Goal: Task Accomplishment & Management: Complete application form

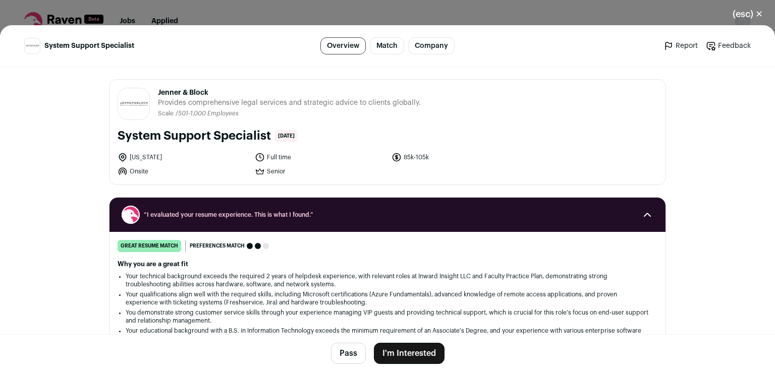
drag, startPoint x: 114, startPoint y: 138, endPoint x: 268, endPoint y: 143, distance: 155.0
click at [268, 143] on div "System Support Specialist 3 days ago" at bounding box center [388, 136] width 540 height 16
copy h1 "System Support Specialist"
click at [402, 353] on button "I'm Interested" at bounding box center [409, 353] width 71 height 21
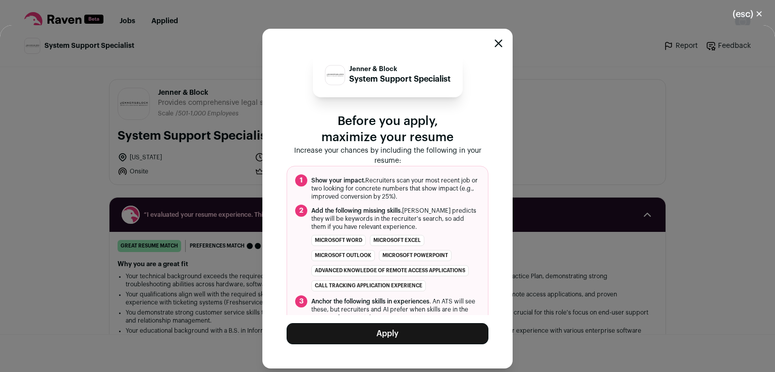
click at [412, 329] on button "Apply" at bounding box center [388, 333] width 202 height 21
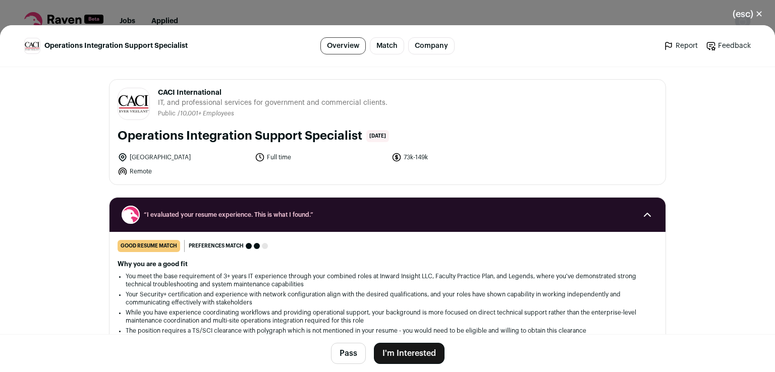
click at [402, 359] on button "I'm Interested" at bounding box center [409, 353] width 71 height 21
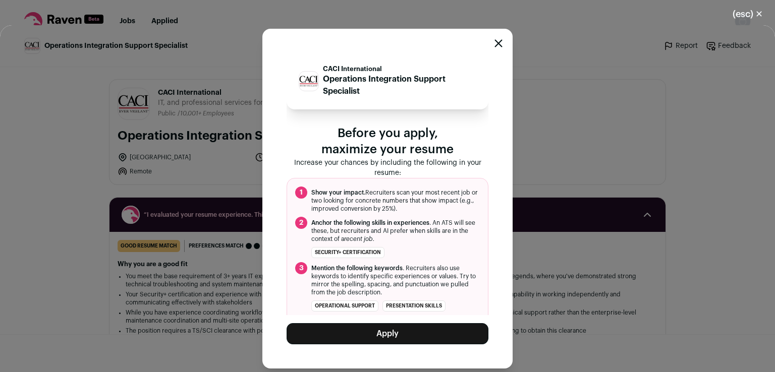
click at [385, 331] on button "Apply" at bounding box center [388, 333] width 202 height 21
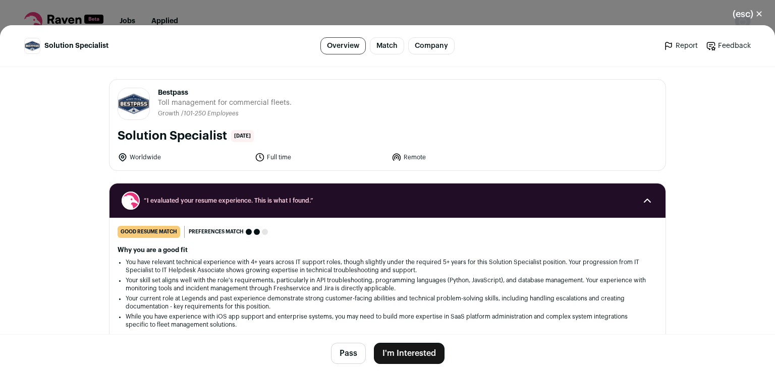
click at [402, 344] on button "I'm Interested" at bounding box center [409, 353] width 71 height 21
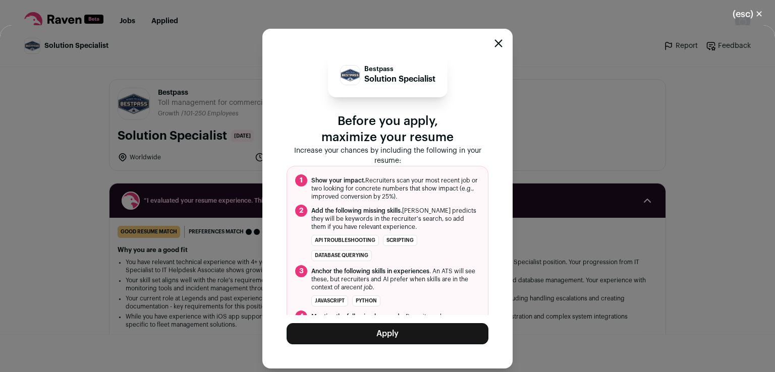
click at [397, 337] on button "Apply" at bounding box center [388, 333] width 202 height 21
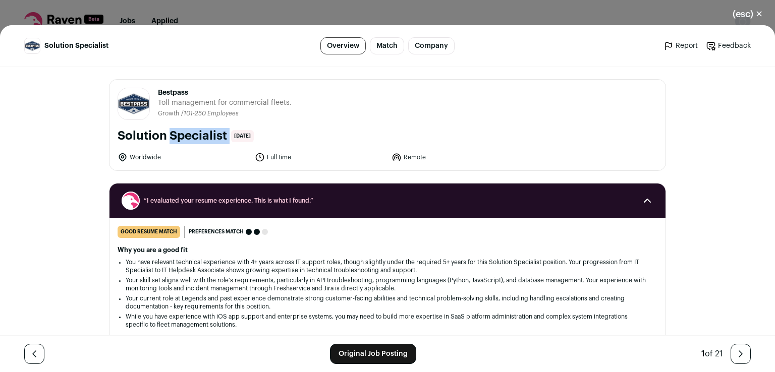
drag, startPoint x: 116, startPoint y: 136, endPoint x: 225, endPoint y: 136, distance: 109.0
click at [225, 136] on div "Solution Specialist 6 days ago" at bounding box center [388, 136] width 540 height 16
copy div "Solution Specialist"
